Goal: Task Accomplishment & Management: Manage account settings

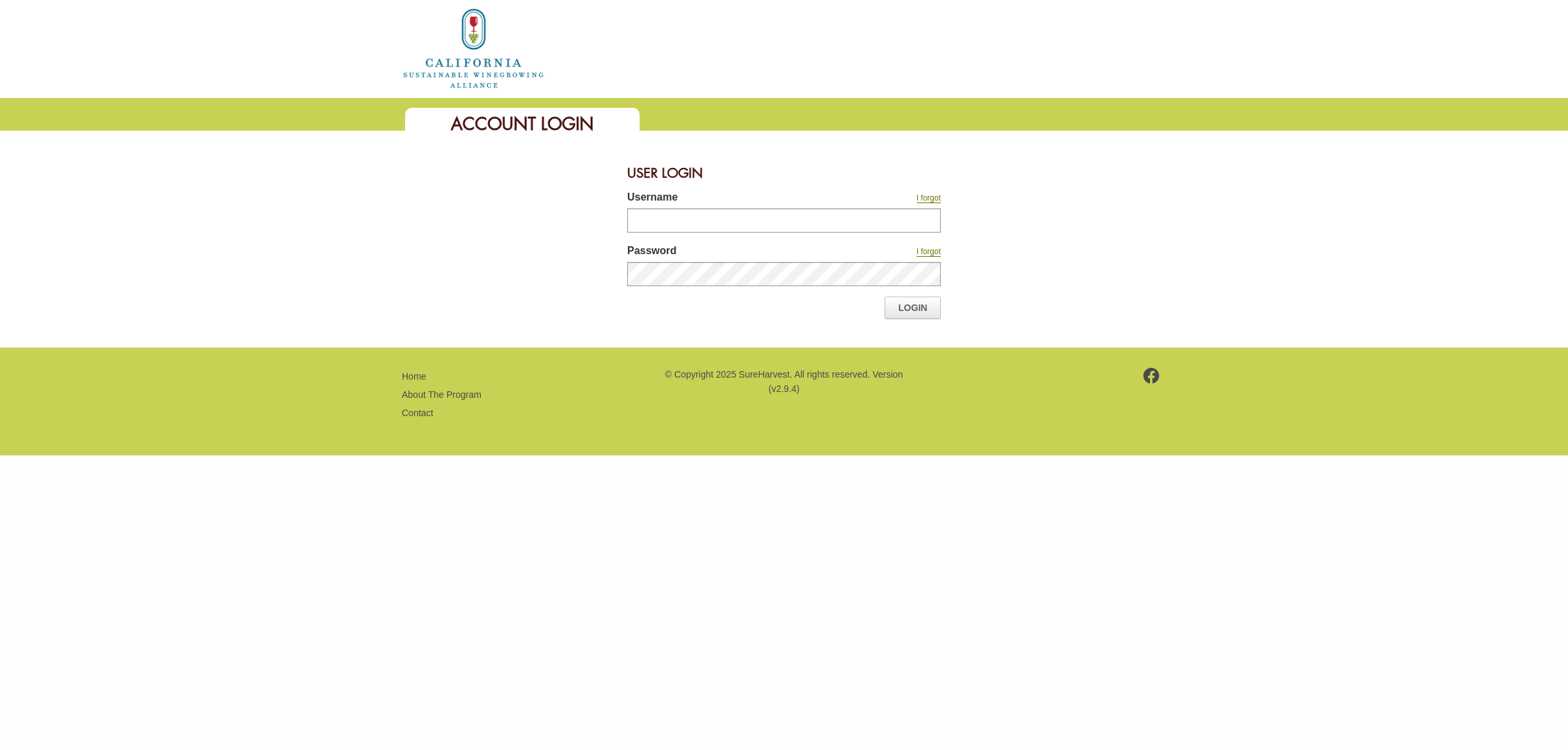
type input "*******"
click at [910, 308] on link "Login" at bounding box center [912, 308] width 56 height 22
